Goal: Task Accomplishment & Management: Manage account settings

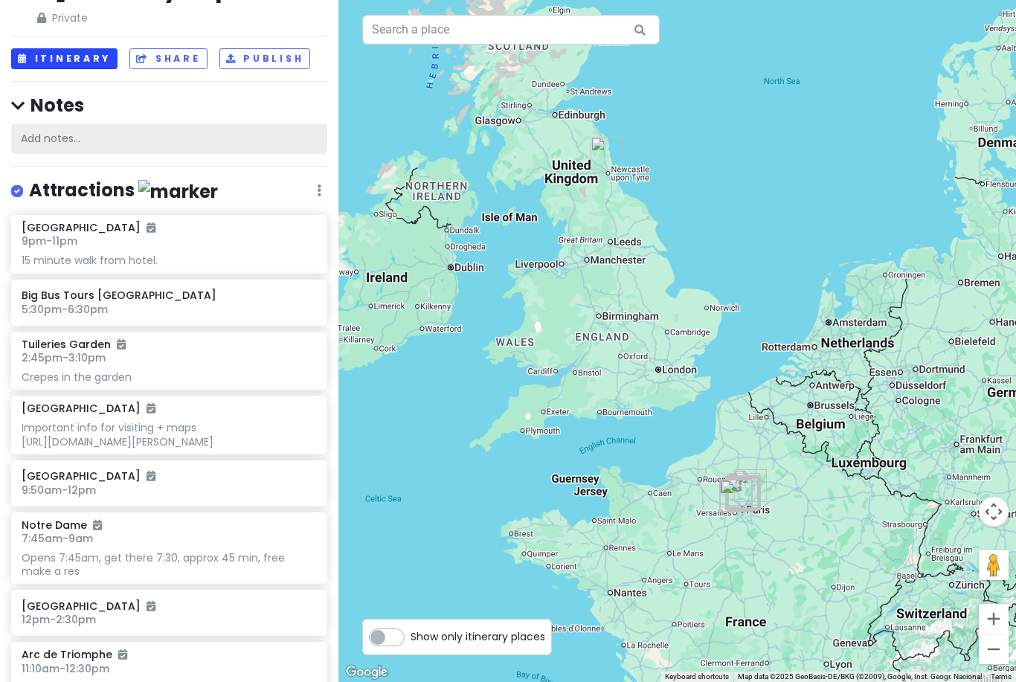
scroll to position [75, 0]
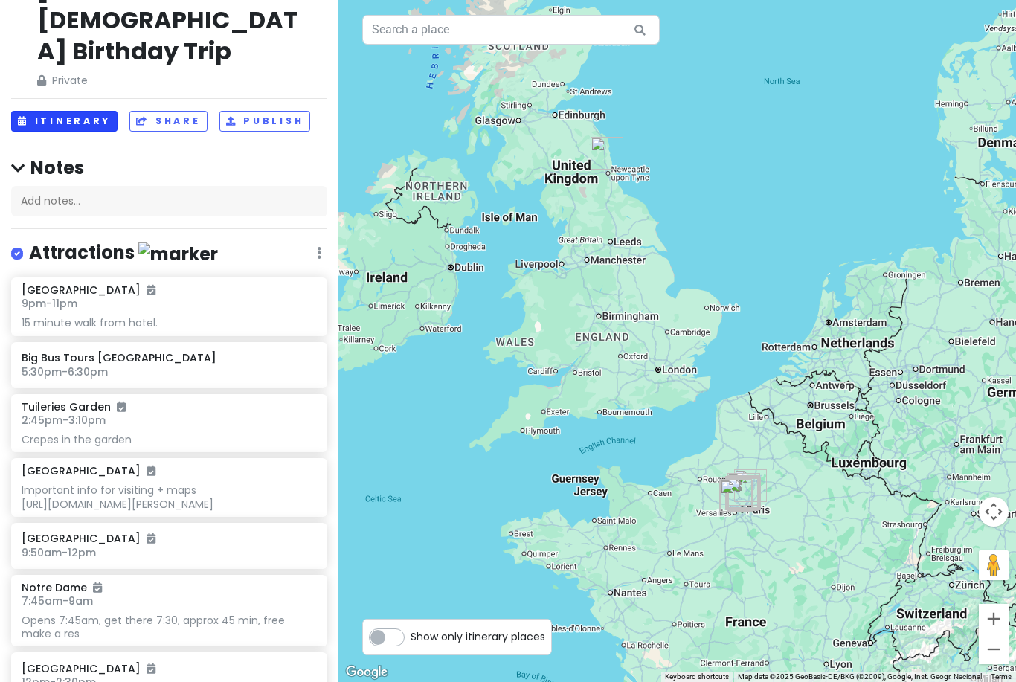
click at [66, 111] on button "Itinerary" at bounding box center [64, 122] width 106 height 22
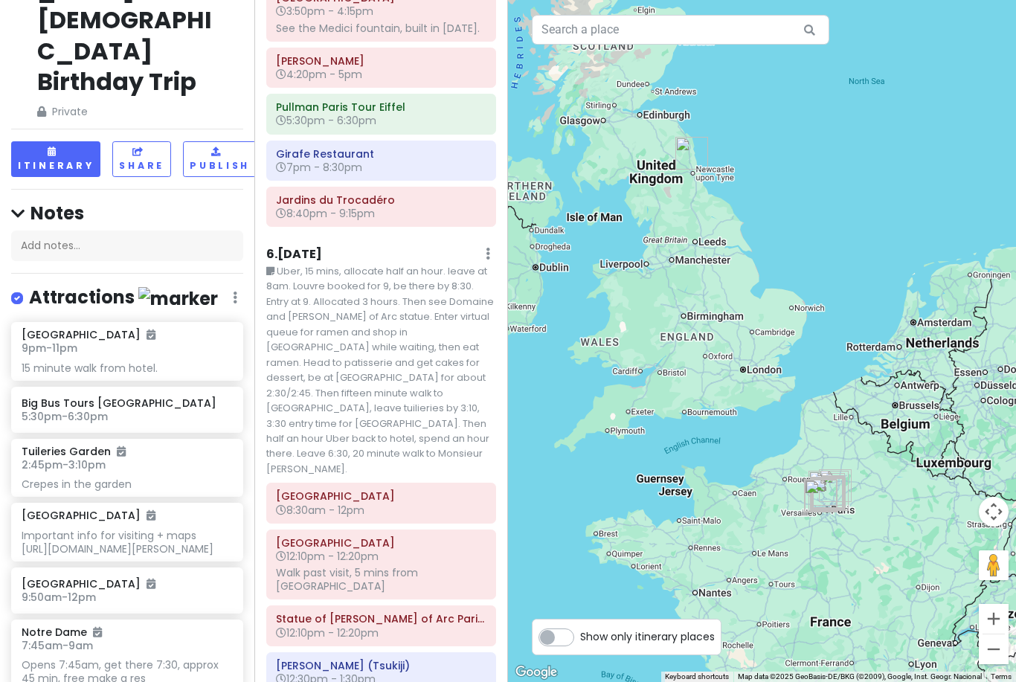
scroll to position [4081, 0]
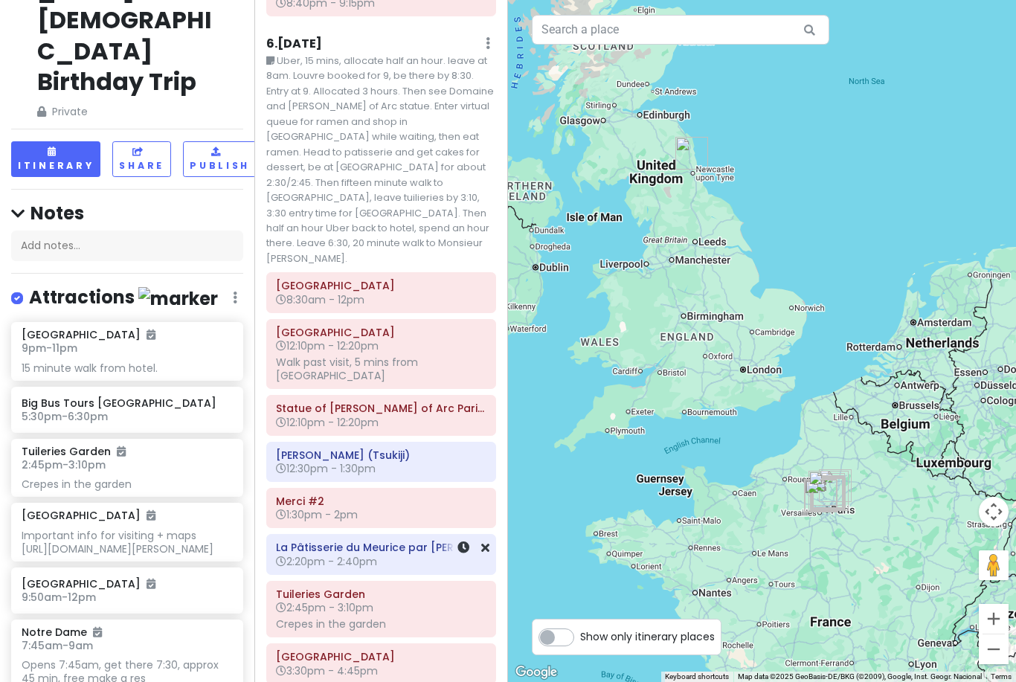
click at [369, 540] on h6 "La Pâtisserie du Meurice par [PERSON_NAME]" at bounding box center [381, 546] width 210 height 13
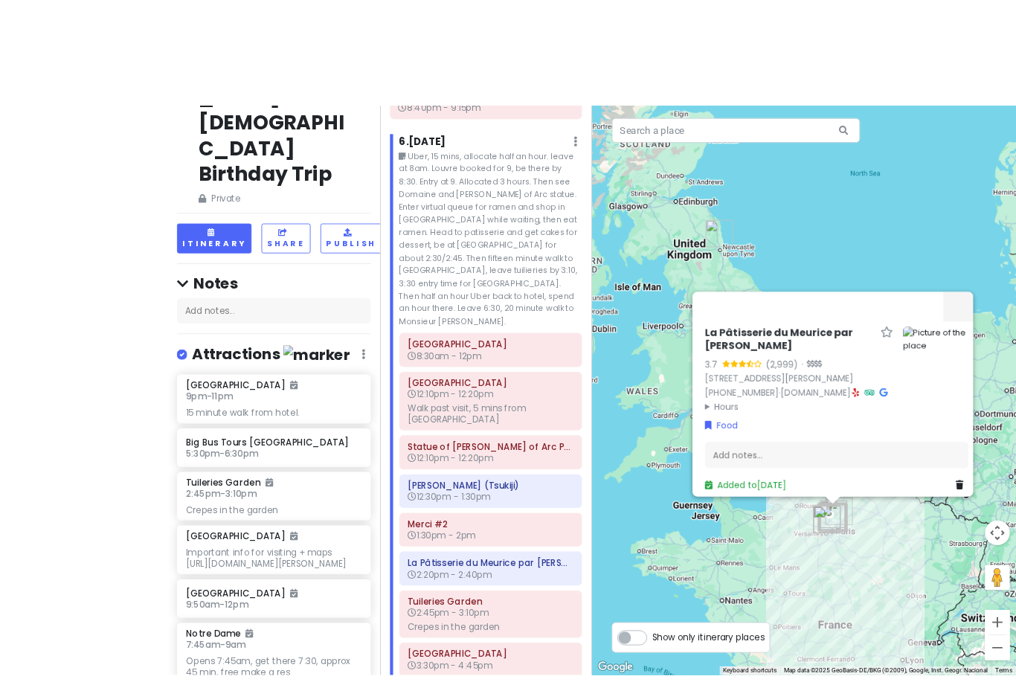
scroll to position [5, 0]
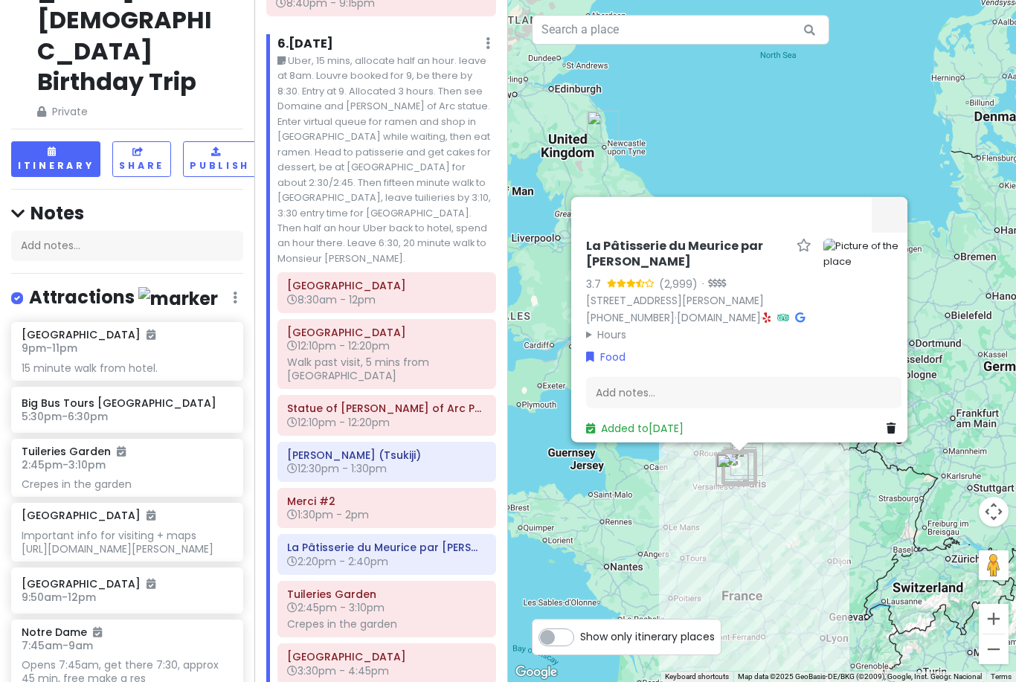
drag, startPoint x: 765, startPoint y: 555, endPoint x: 670, endPoint y: 506, distance: 106.7
click at [670, 506] on div "La Pâtisserie du Meurice par Cedric Grolet 3.7 (2,999) · 6 Rue de Castiglione, …" at bounding box center [762, 341] width 508 height 682
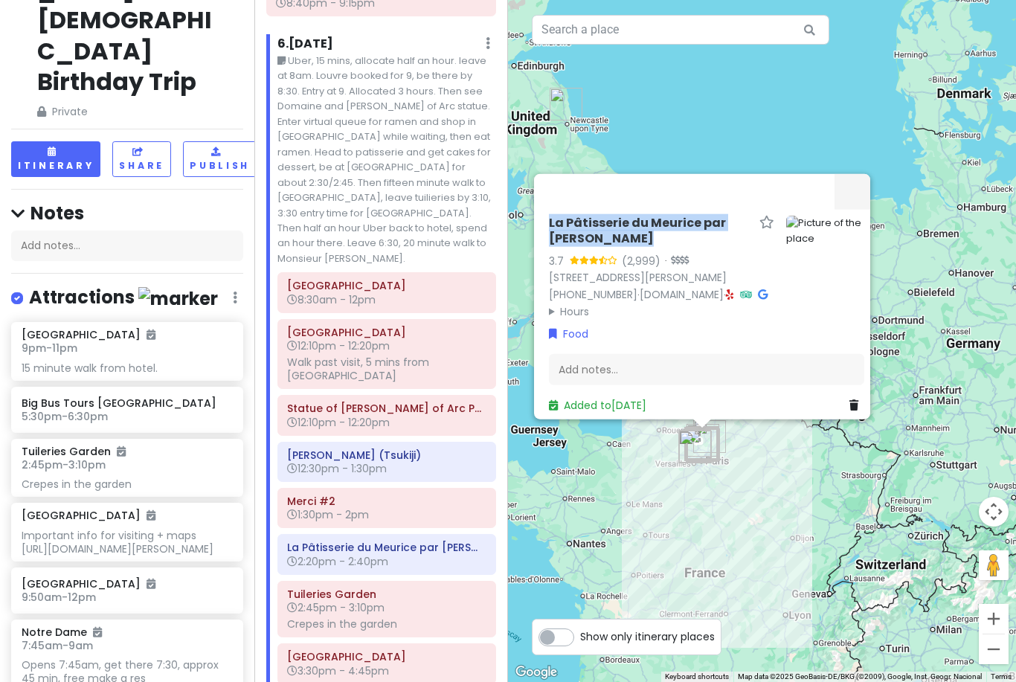
drag, startPoint x: 598, startPoint y: 245, endPoint x: 549, endPoint y: 230, distance: 50.3
click at [549, 230] on h6 "La Pâtisserie du Meurice par [PERSON_NAME]" at bounding box center [651, 230] width 204 height 31
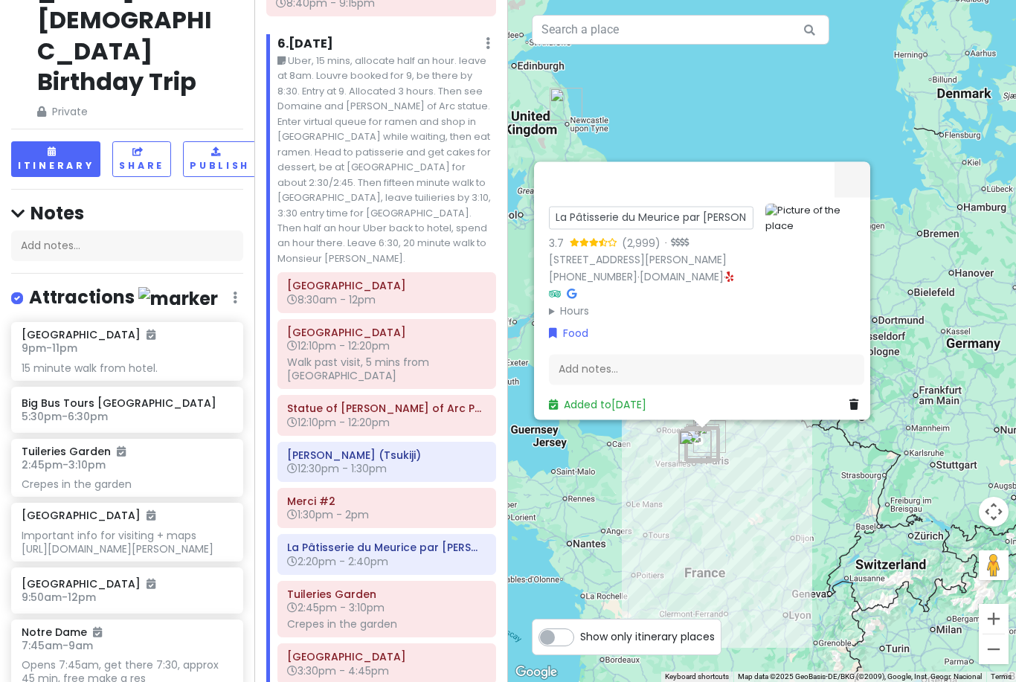
click at [628, 197] on div at bounding box center [688, 179] width 291 height 36
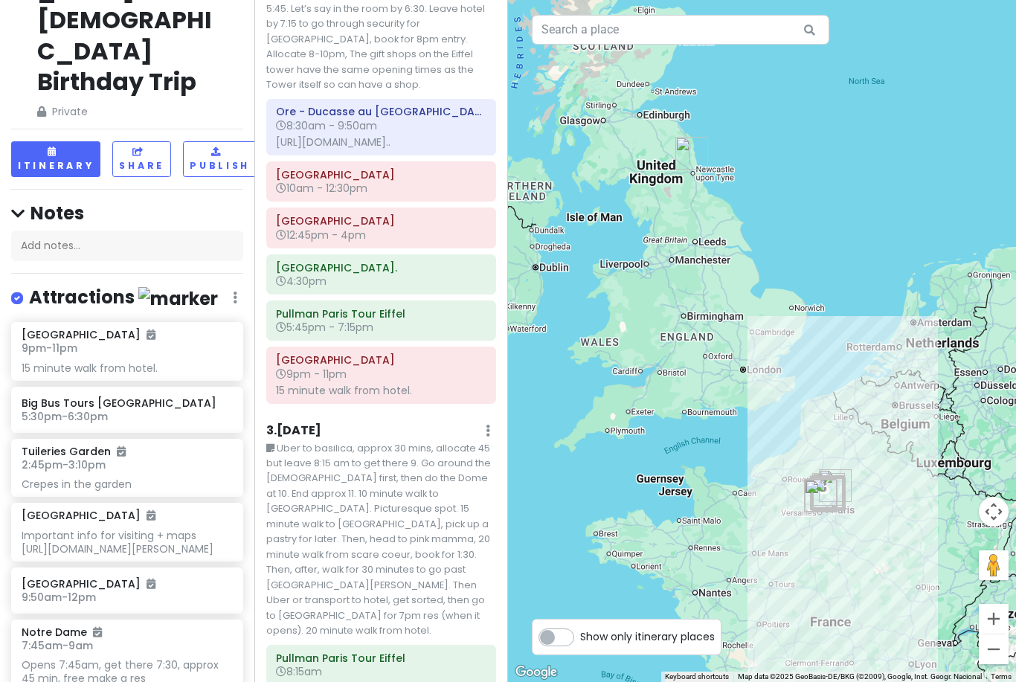
scroll to position [716, 0]
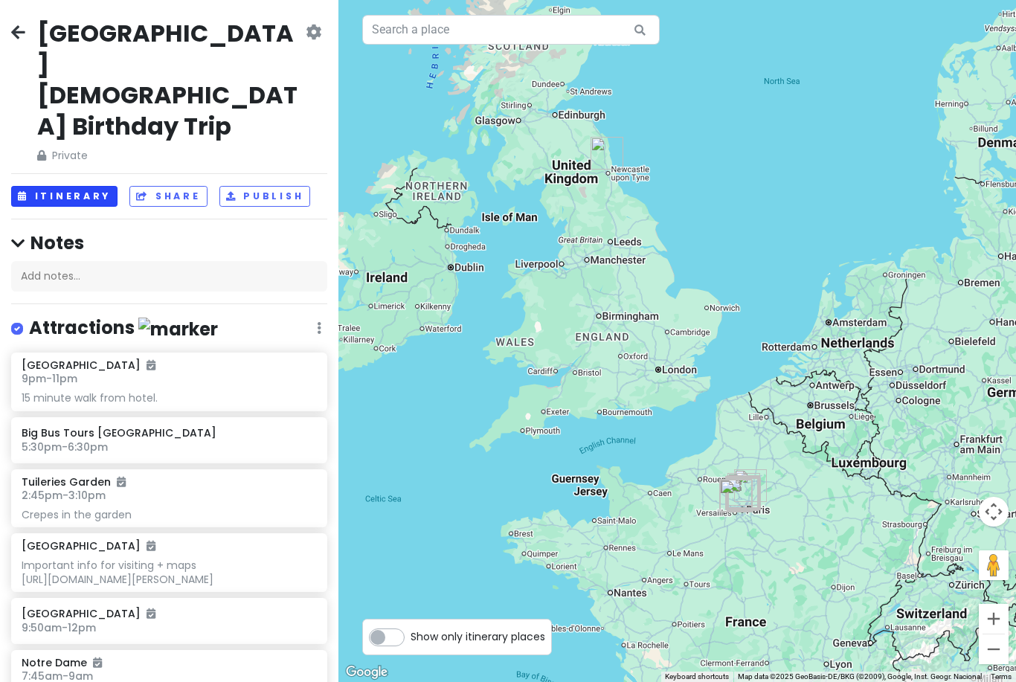
click at [42, 186] on button "Itinerary" at bounding box center [64, 197] width 106 height 22
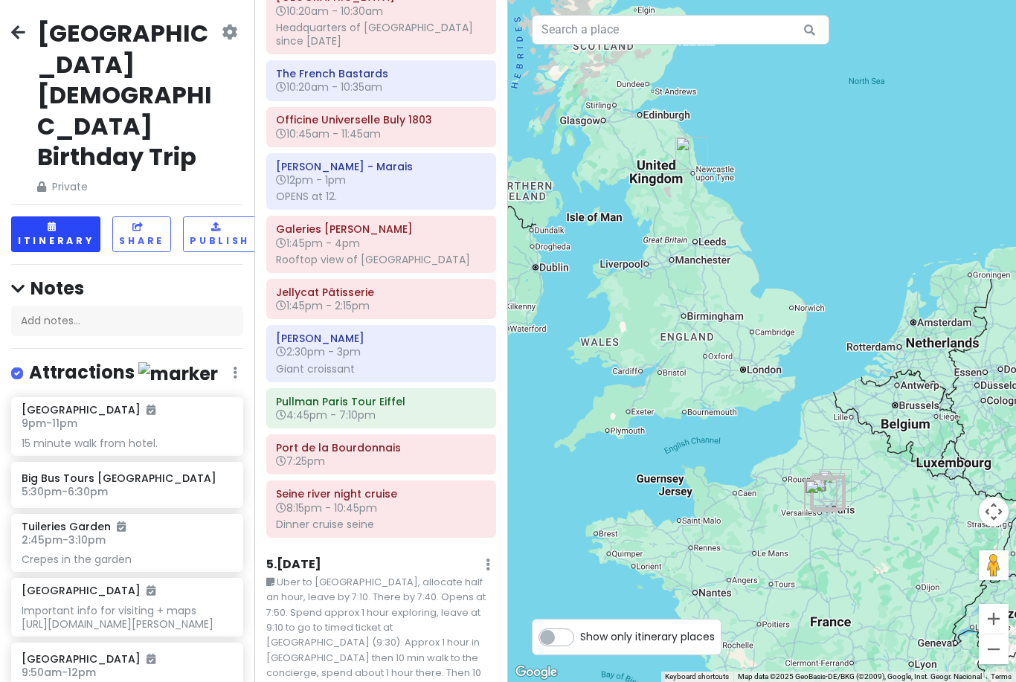
scroll to position [2649, 0]
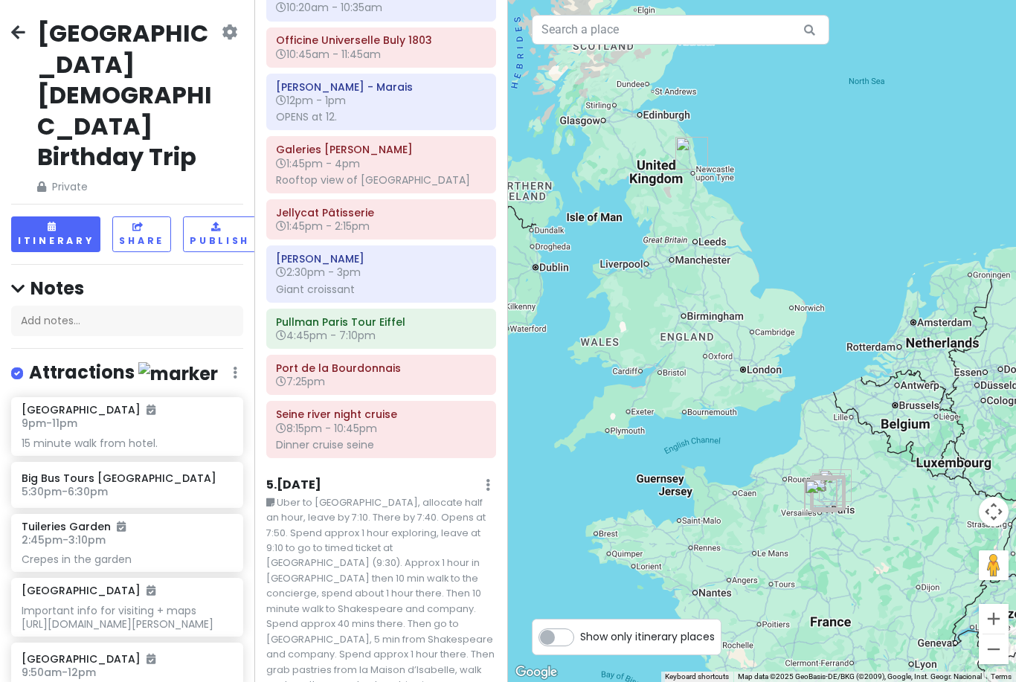
click at [386, 495] on small "Uber to [GEOGRAPHIC_DATA], allocate half an hour, leave by 7:10. There by 7:40.…" at bounding box center [381, 647] width 230 height 304
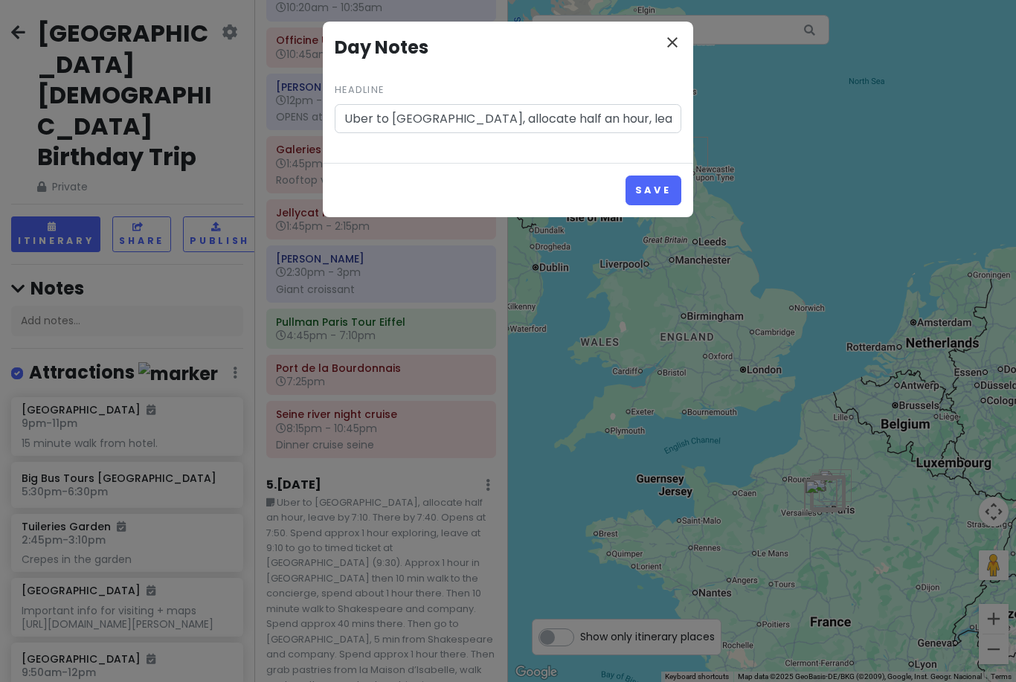
click at [667, 38] on icon "close" at bounding box center [672, 42] width 18 height 18
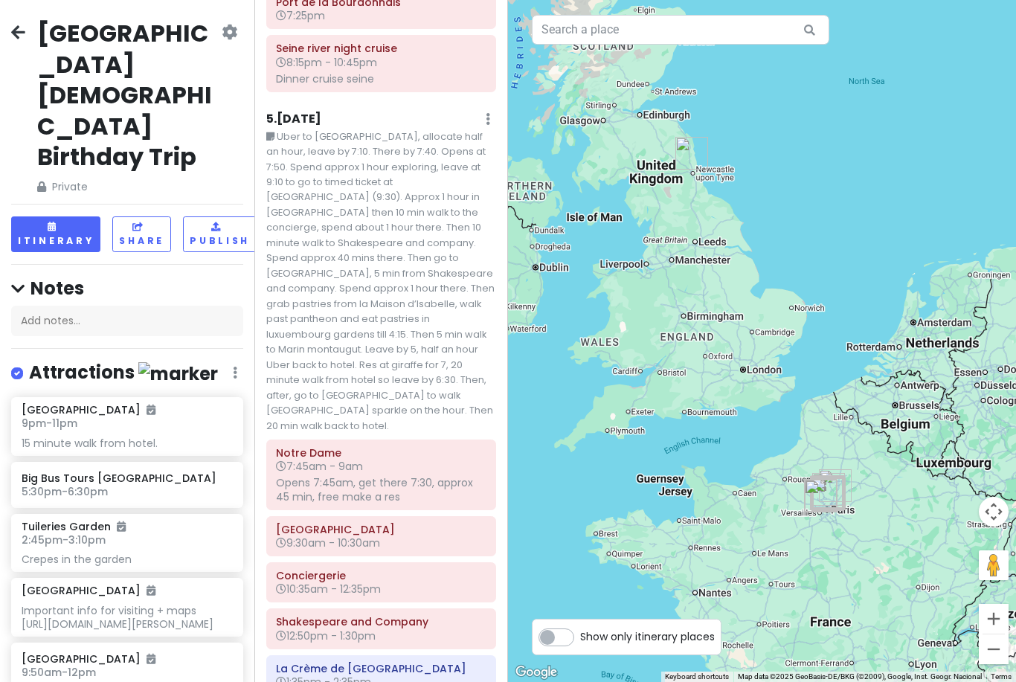
scroll to position [3076, 0]
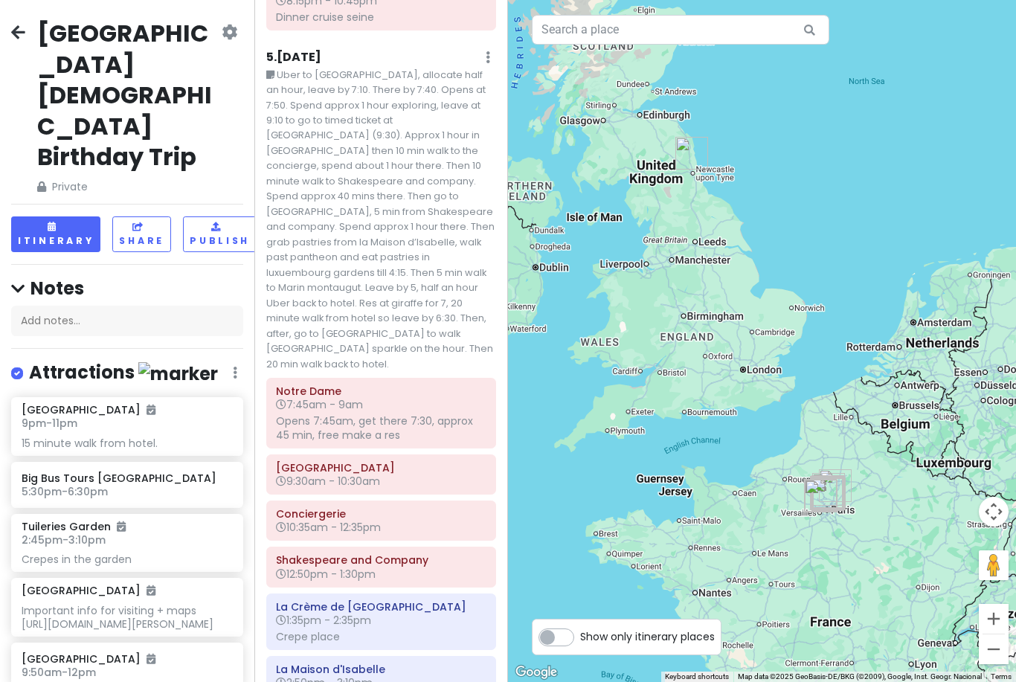
click at [268, 547] on div "Shakespeare and Company 12:50pm - 1:30pm" at bounding box center [381, 566] width 229 height 39
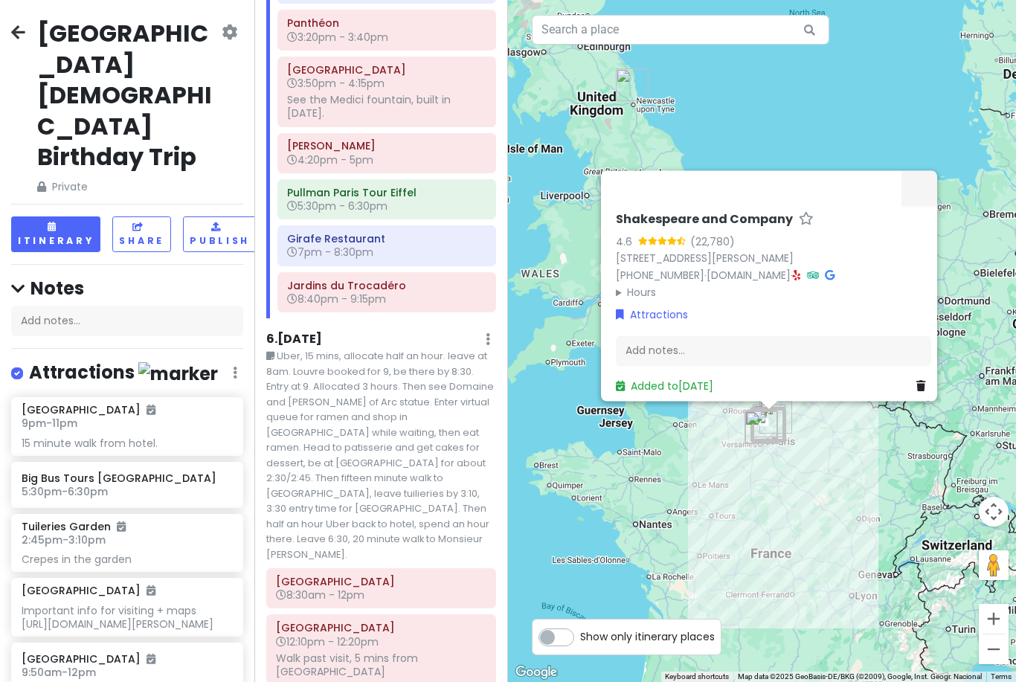
scroll to position [3818, 0]
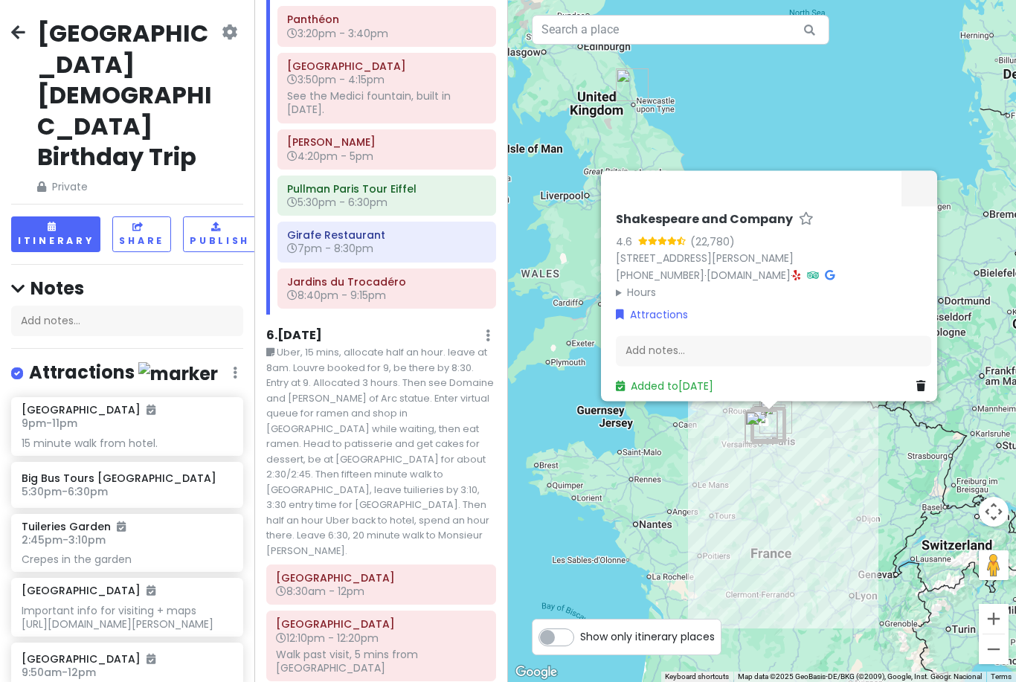
click at [407, 345] on small "Uber, 15 mins, allocate half an hour. leave at 8am. Louvre booked for 9, be the…" at bounding box center [381, 451] width 230 height 213
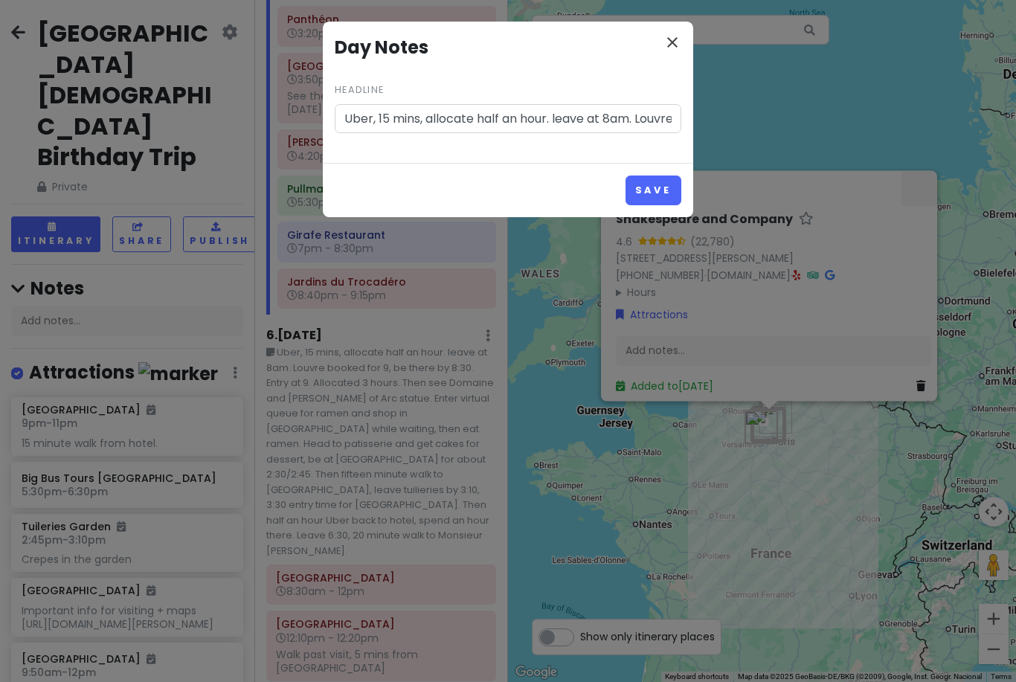
click at [672, 42] on icon "close" at bounding box center [672, 42] width 18 height 18
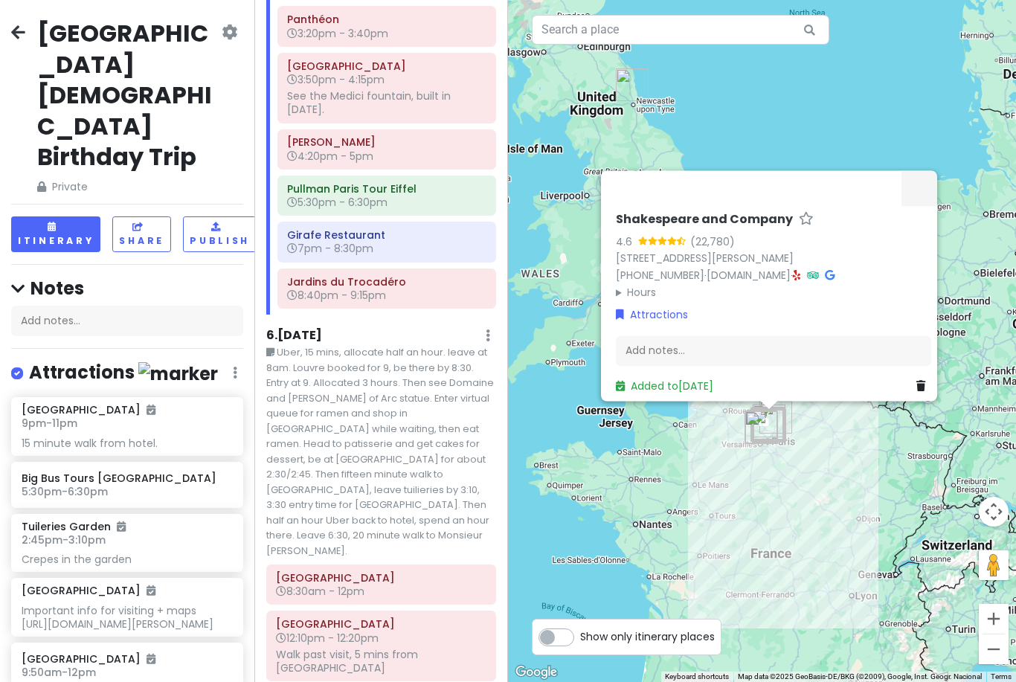
click at [259, 610] on div "[GEOGRAPHIC_DATA] 12:10pm - 12:20pm Walk past visit, 5 mins from [GEOGRAPHIC_DA…" at bounding box center [381, 645] width 253 height 71
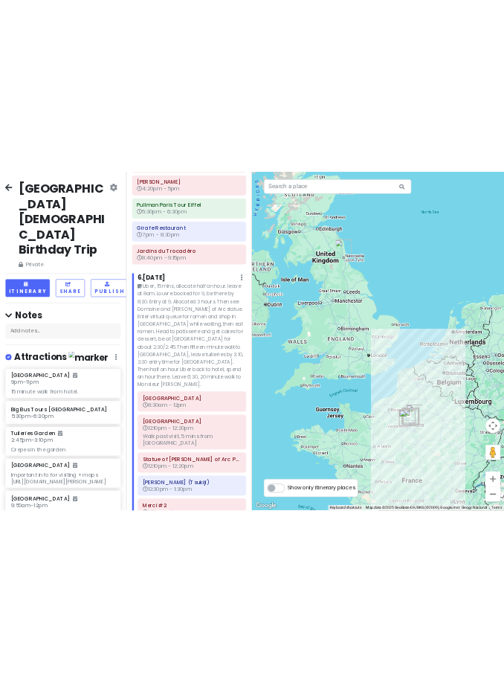
scroll to position [3911, 0]
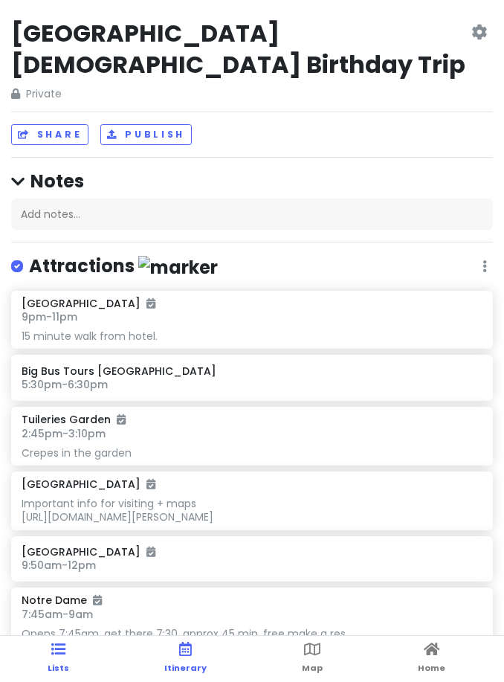
click at [189, 663] on span "Itinerary" at bounding box center [185, 668] width 42 height 12
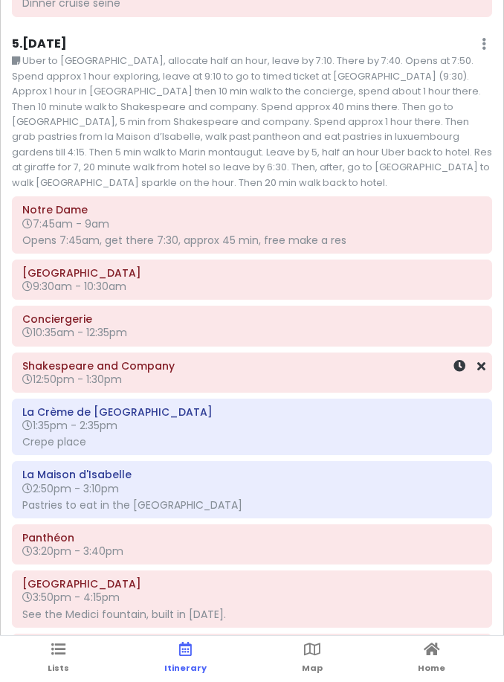
scroll to position [2551, 0]
click at [42, 54] on small "Uber to [GEOGRAPHIC_DATA], allocate half an hour, leave by 7:10. There by 7:40.…" at bounding box center [252, 122] width 480 height 137
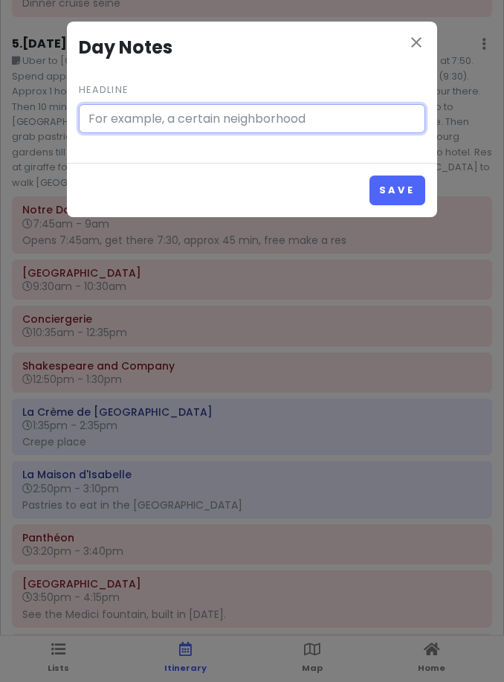
type input "Uber to [GEOGRAPHIC_DATA], allocate half an hour, leave by 7:10. There by 7:40.…"
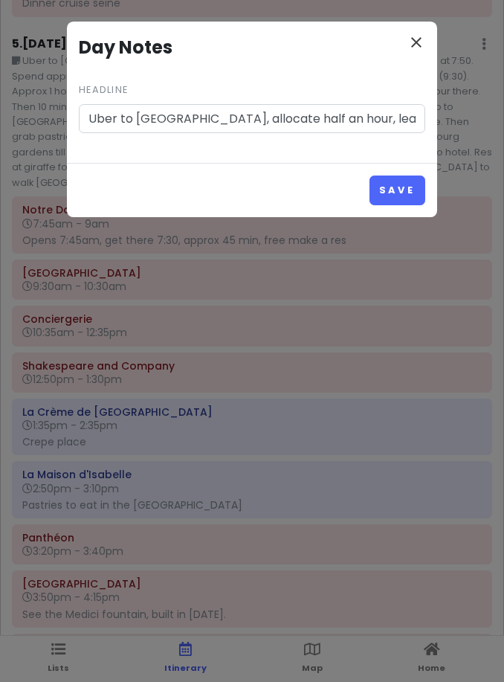
click at [418, 45] on icon "close" at bounding box center [416, 42] width 18 height 18
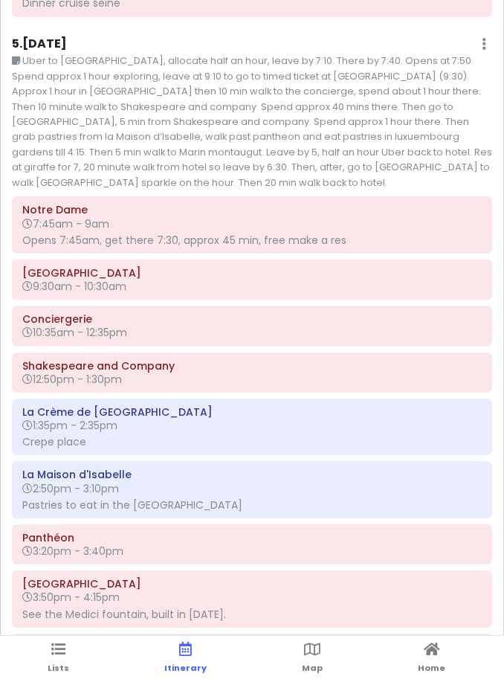
click at [2, 423] on div "La Crème de [GEOGRAPHIC_DATA] 1:35pm - 2:35pm Crepe place" at bounding box center [252, 426] width 503 height 57
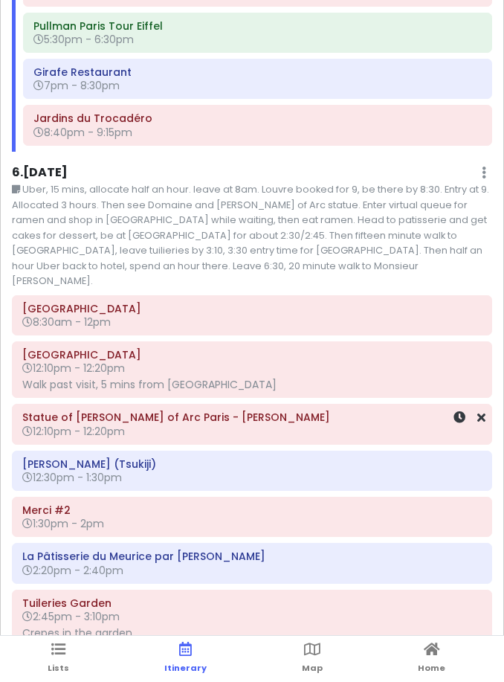
scroll to position [3261, 0]
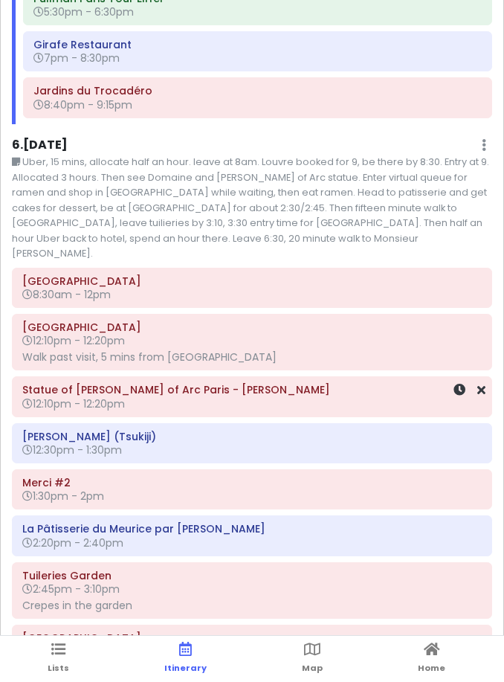
click at [237, 383] on h6 "Statue of [PERSON_NAME] of Arc Paris - [PERSON_NAME]" at bounding box center [251, 389] width 459 height 13
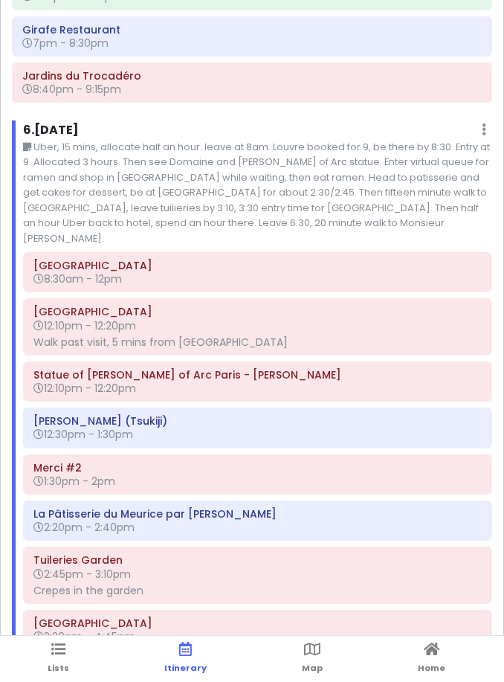
click at [297, 655] on ul "Lists Itinerary Map Home" at bounding box center [252, 659] width 504 height 46
click at [312, 654] on icon at bounding box center [312, 649] width 16 height 10
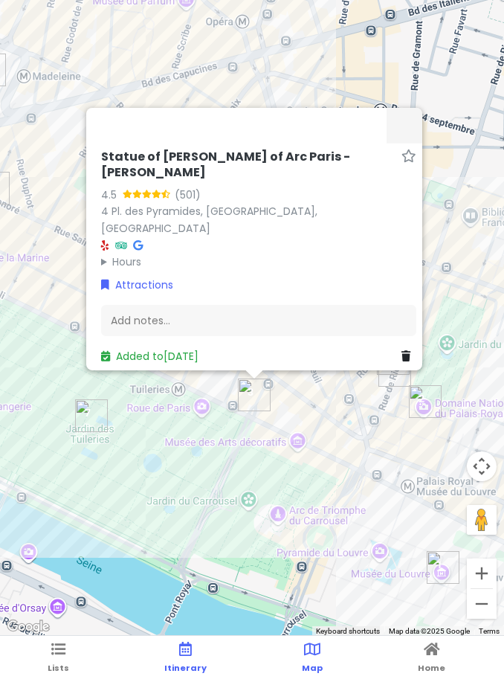
click at [184, 668] on span "Itinerary" at bounding box center [185, 668] width 42 height 12
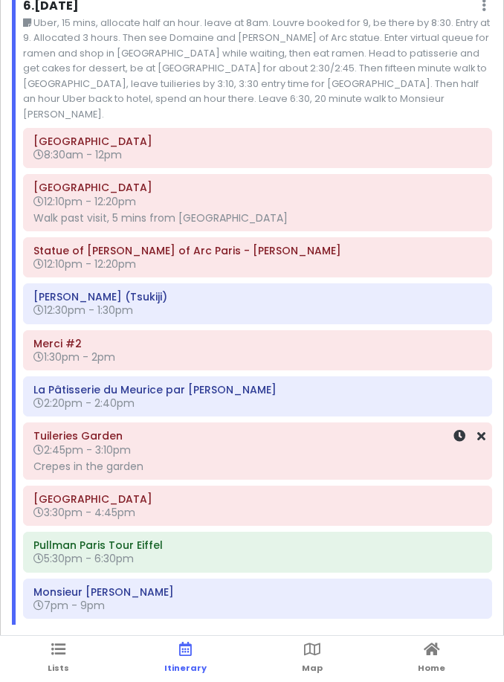
scroll to position [3375, 0]
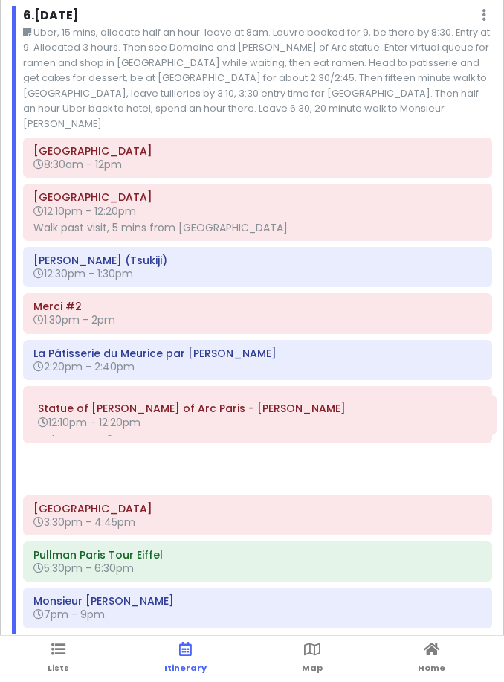
drag, startPoint x: 233, startPoint y: 210, endPoint x: 237, endPoint y: 409, distance: 199.3
click at [237, 409] on div "[GEOGRAPHIC_DATA] 8:30am - 12pm Domaine [GEOGRAPHIC_DATA] 12:10pm - 12:20pm Wal…" at bounding box center [257, 386] width 491 height 496
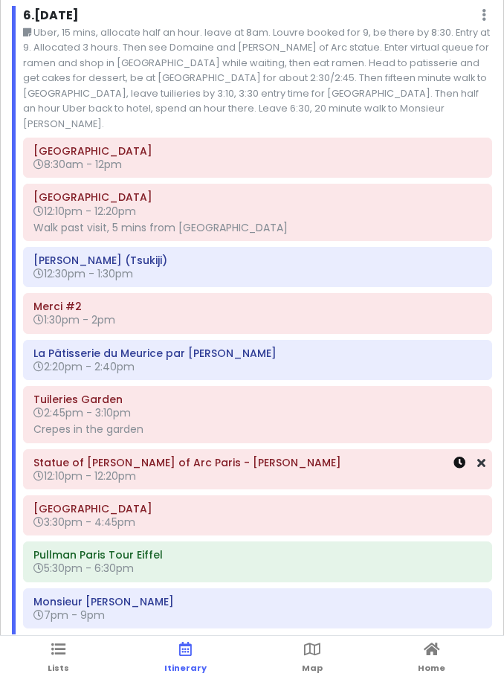
click at [459, 456] on icon at bounding box center [459, 462] width 12 height 12
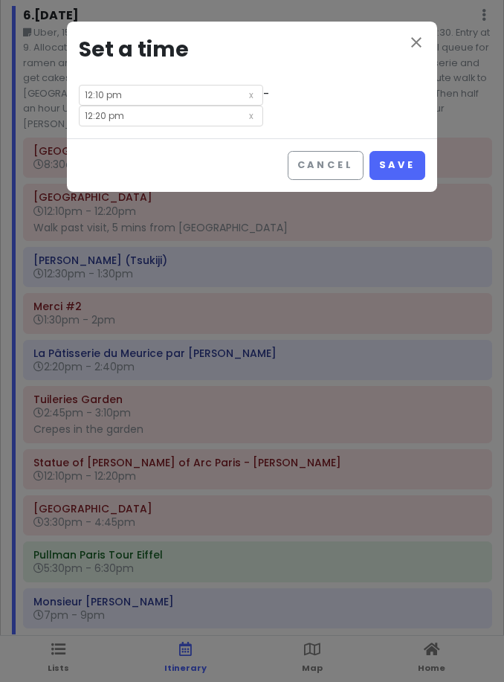
click at [244, 97] on icon at bounding box center [251, 93] width 15 height 17
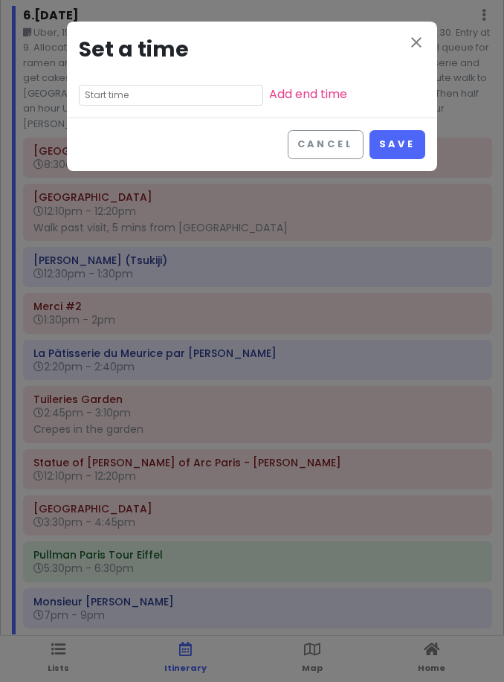
click at [234, 97] on input "text" at bounding box center [171, 95] width 184 height 21
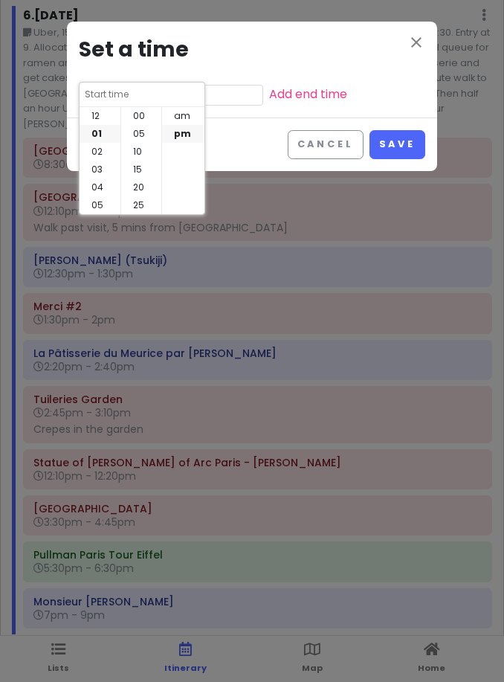
scroll to position [107, 0]
drag, startPoint x: 398, startPoint y: 75, endPoint x: 399, endPoint y: 122, distance: 46.8
click at [399, 75] on div "close Set a time Add end time" at bounding box center [252, 70] width 370 height 96
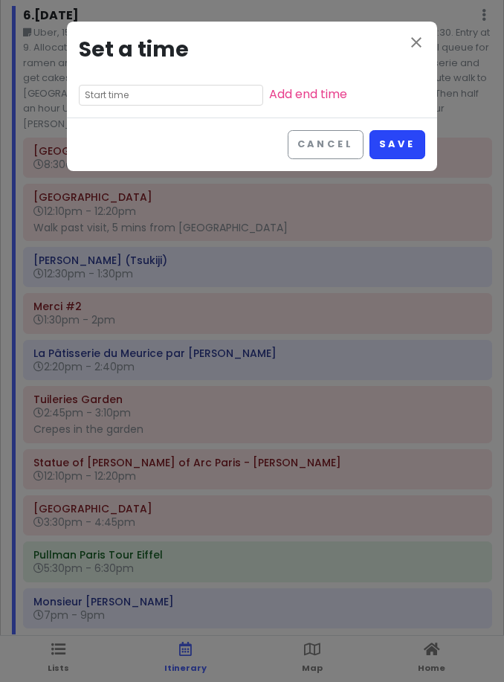
click at [398, 148] on button "Save" at bounding box center [397, 144] width 56 height 29
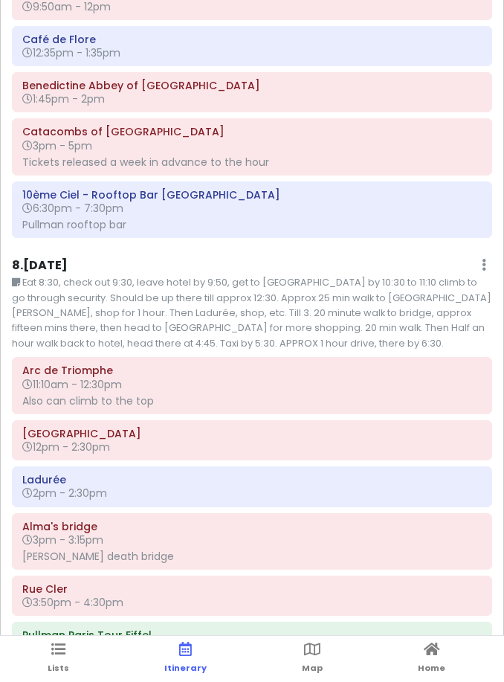
scroll to position [30, 0]
